Goal: Information Seeking & Learning: Understand process/instructions

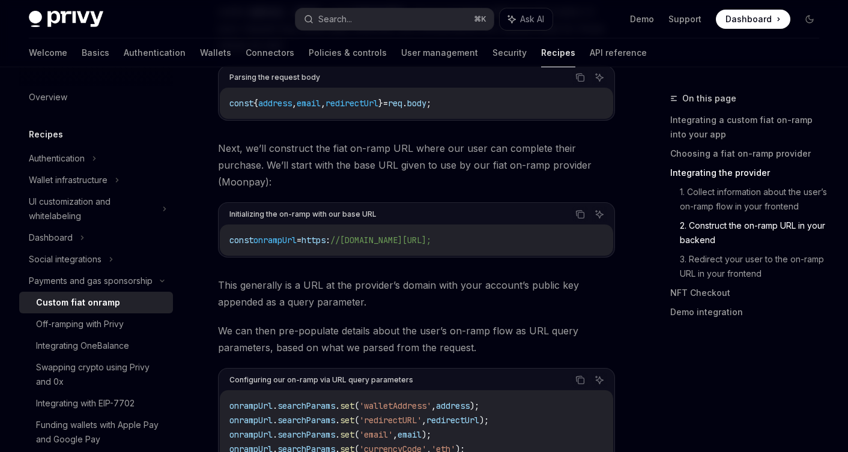
scroll to position [2700, 0]
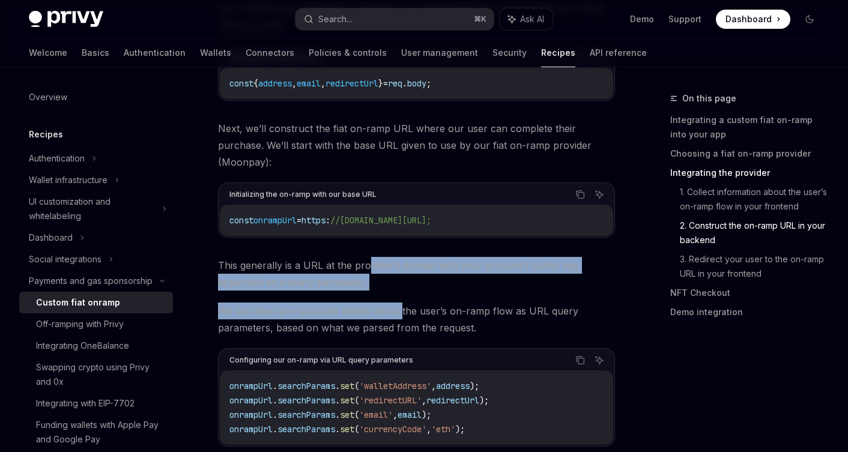
drag, startPoint x: 0, startPoint y: 0, endPoint x: 398, endPoint y: 282, distance: 487.6
click at [398, 303] on span "We can then pre-populate details about the user’s on-ramp flow as URL query par…" at bounding box center [416, 320] width 397 height 34
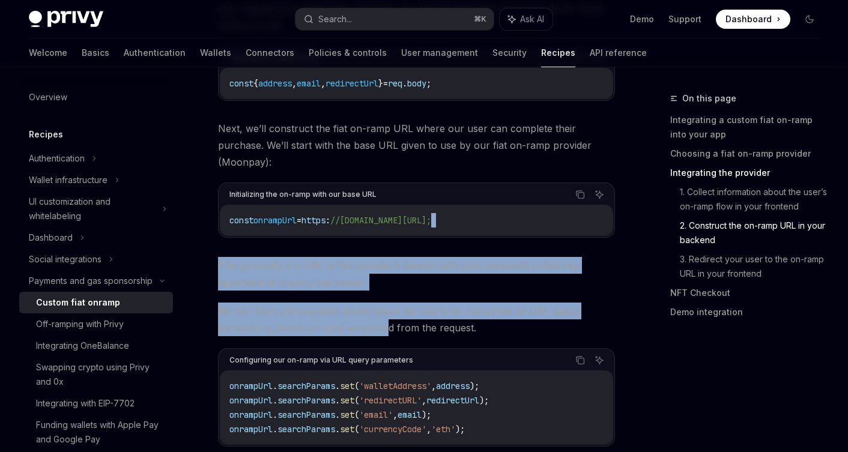
drag, startPoint x: 389, startPoint y: 298, endPoint x: 315, endPoint y: 212, distance: 113.3
click at [315, 212] on div "Initializing the on-ramp with our base URL Copy Ask AI const onrampUrl = https …" at bounding box center [416, 210] width 397 height 55
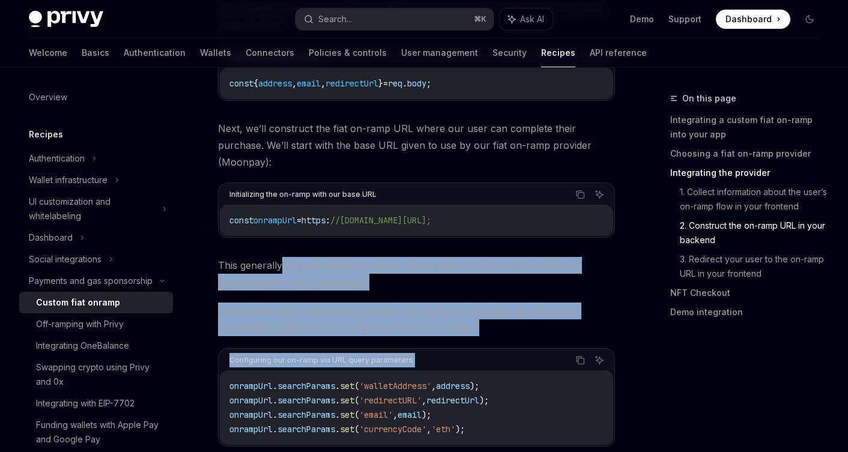
drag, startPoint x: 279, startPoint y: 239, endPoint x: 509, endPoint y: 312, distance: 241.4
drag, startPoint x: 490, startPoint y: 312, endPoint x: 366, endPoint y: 238, distance: 144.4
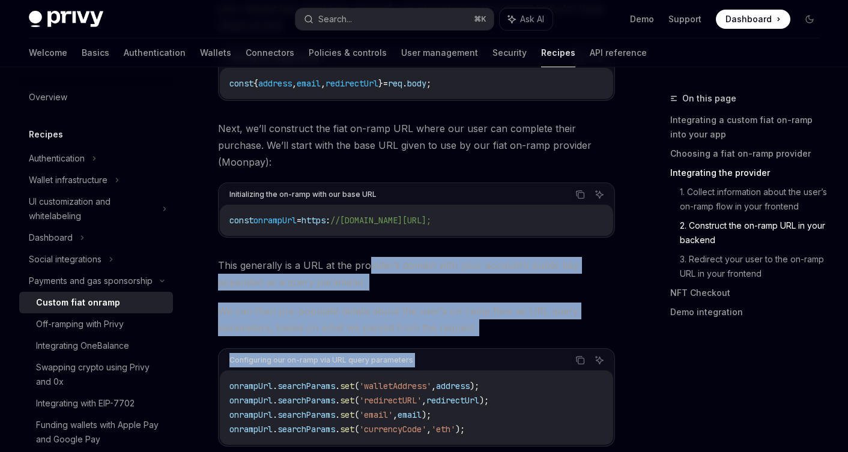
click at [366, 257] on span "This generally is a URL at the provider’s domain with your account’s public key…" at bounding box center [416, 274] width 397 height 34
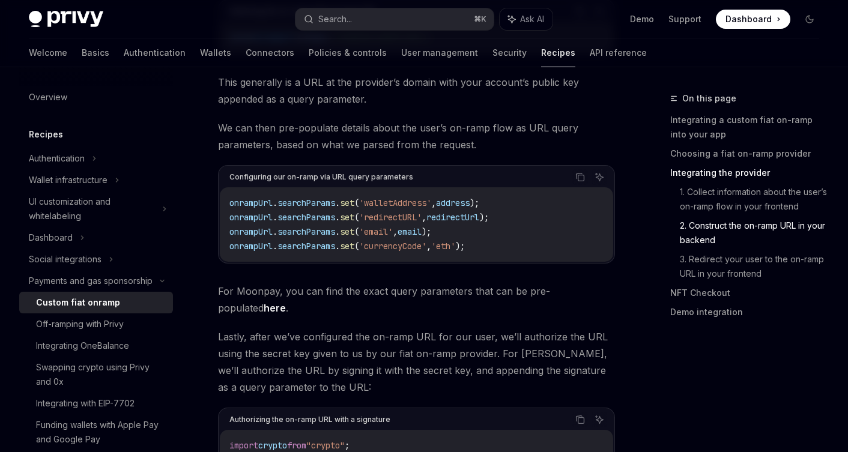
scroll to position [2885, 0]
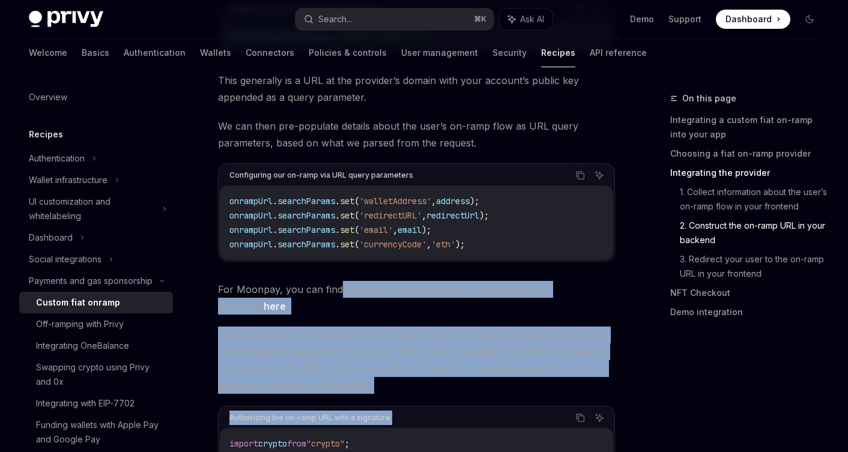
drag, startPoint x: 339, startPoint y: 263, endPoint x: 410, endPoint y: 352, distance: 113.3
click at [410, 352] on span "Lastly, after we’ve configured the on-ramp URL for our user, we’ll authorize th…" at bounding box center [416, 360] width 397 height 67
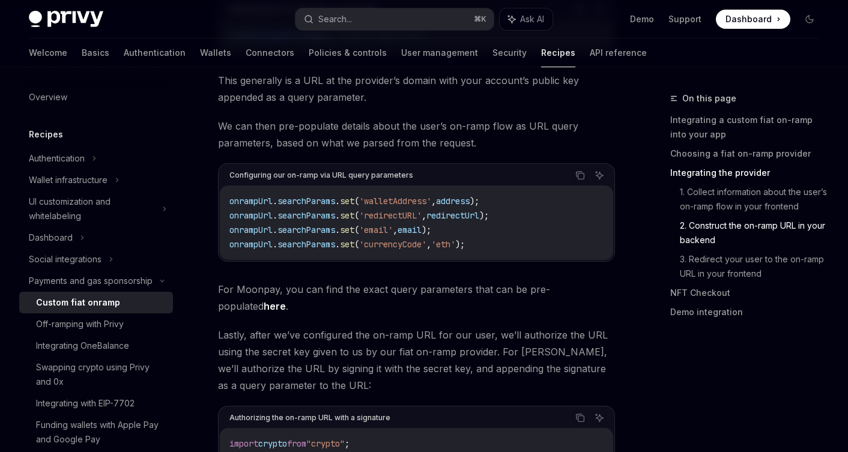
click at [286, 300] on link "here" at bounding box center [275, 306] width 22 height 13
